Goal: Task Accomplishment & Management: Use online tool/utility

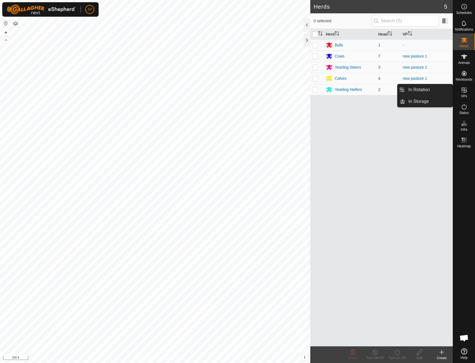
click at [464, 94] on es-virtualpaddocks-svg-icon at bounding box center [465, 90] width 10 height 9
click at [422, 90] on link "In Rotation" at bounding box center [429, 89] width 48 height 11
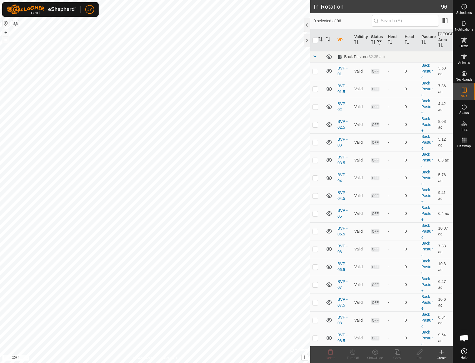
click at [444, 355] on icon at bounding box center [442, 352] width 7 height 7
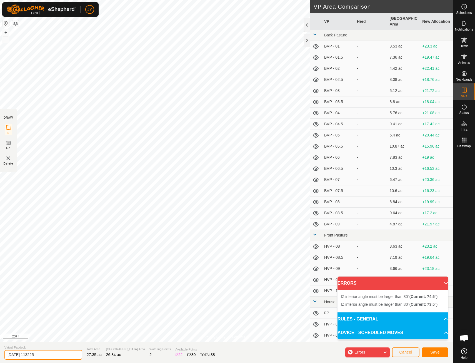
click at [53, 354] on input "[DATE] 113225" at bounding box center [43, 355] width 78 height 10
drag, startPoint x: 53, startPoint y: 354, endPoint x: 34, endPoint y: 357, distance: 19.2
click at [34, 357] on input "[DATE] 113225" at bounding box center [43, 355] width 78 height 10
type input "new forage 2"
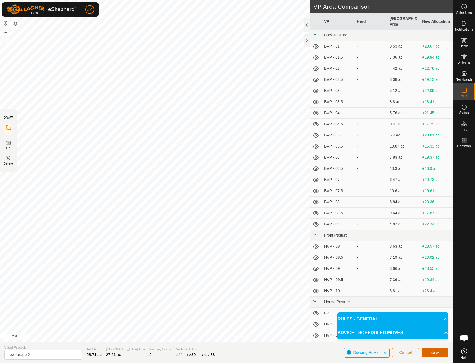
click at [431, 351] on button "Save" at bounding box center [435, 353] width 27 height 10
